Goal: Browse casually

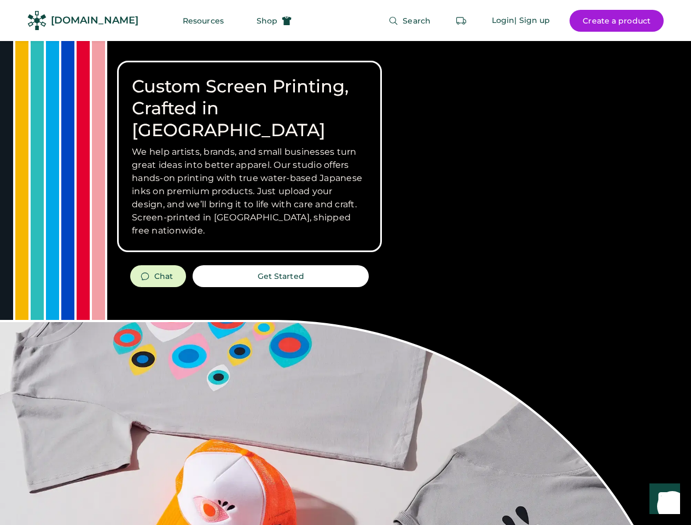
click at [345, 263] on div "Custom Screen Printing, Crafted in [GEOGRAPHIC_DATA] We help artists, brands, a…" at bounding box center [345, 388] width 691 height 695
click at [345, 283] on div "Custom Screen Printing, Crafted in [GEOGRAPHIC_DATA] We help artists, brands, a…" at bounding box center [345, 388] width 691 height 695
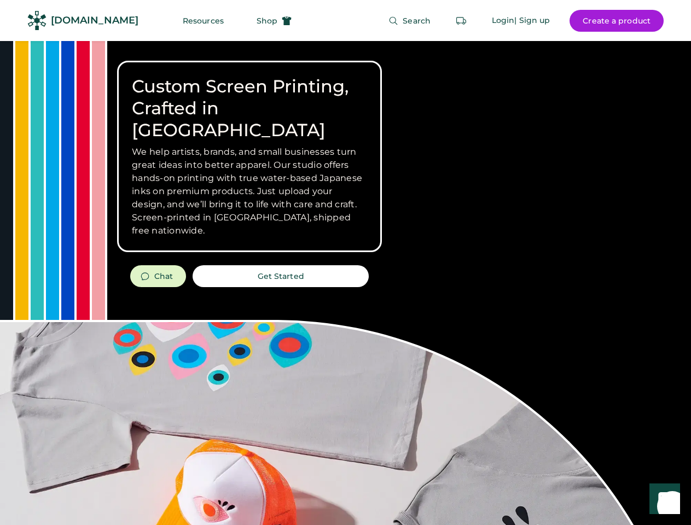
click at [345, 283] on div "Custom Screen Printing, Crafted in [GEOGRAPHIC_DATA] We help artists, brands, a…" at bounding box center [345, 388] width 691 height 695
click at [250, 156] on h3 "We help artists, brands, and small businesses turn great ideas into better appa…" at bounding box center [249, 192] width 235 height 92
click at [250, 146] on h3 "We help artists, brands, and small businesses turn great ideas into better appa…" at bounding box center [249, 192] width 235 height 92
click at [250, 97] on h1 "Custom Screen Printing, Crafted in [GEOGRAPHIC_DATA]" at bounding box center [249, 109] width 235 height 66
